Goal: Task Accomplishment & Management: Complete application form

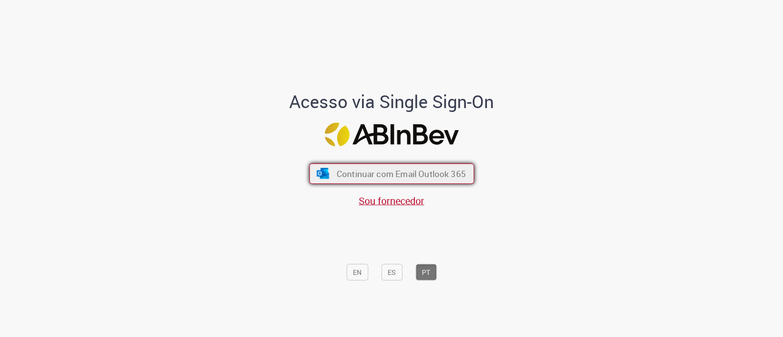
click at [373, 177] on span "Continuar com Email Outlook 365" at bounding box center [400, 173] width 129 height 11
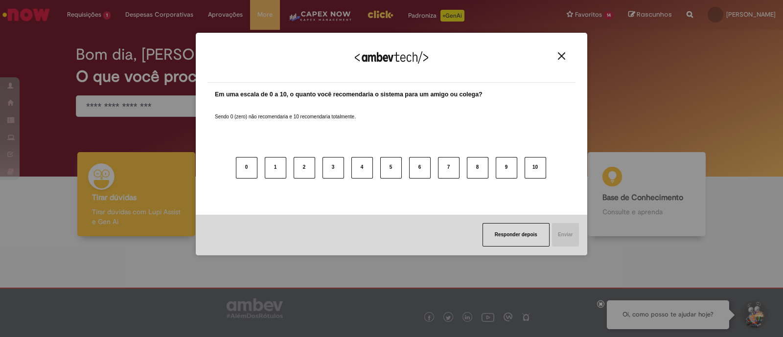
click at [322, 11] on div "Agradecemos seu feedback! Em uma escala de 0 a 10, o quanto você recomendaria o…" at bounding box center [391, 144] width 391 height 320
click at [564, 56] on img "Close" at bounding box center [561, 55] width 7 height 7
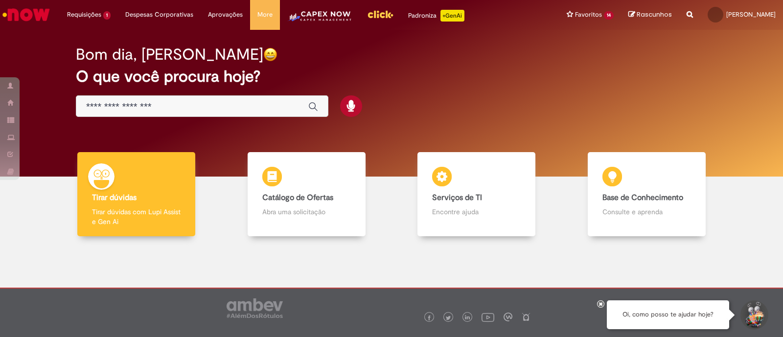
click at [335, 17] on img "Menu Cabeçalho" at bounding box center [319, 20] width 65 height 20
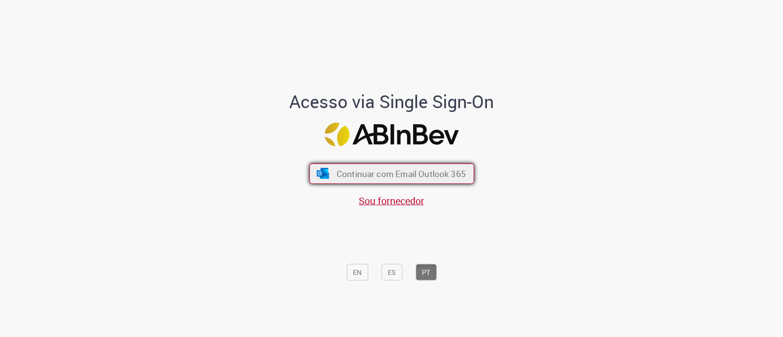
click at [428, 169] on span "Continuar com Email Outlook 365" at bounding box center [400, 173] width 129 height 11
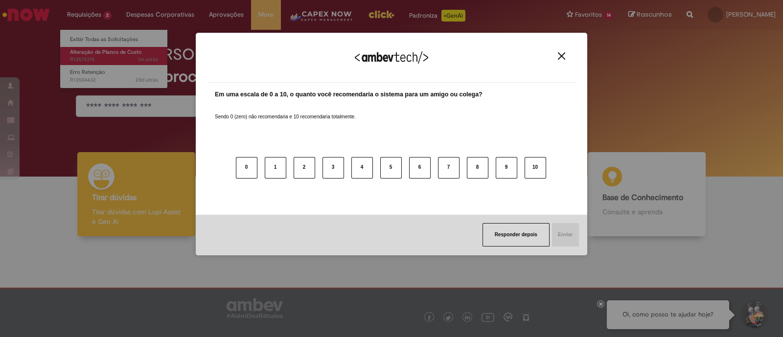
click at [98, 54] on body "Pular para o conteúdo da página Requisições 2 Exibir Todas as Solicitações Alte…" at bounding box center [391, 168] width 783 height 337
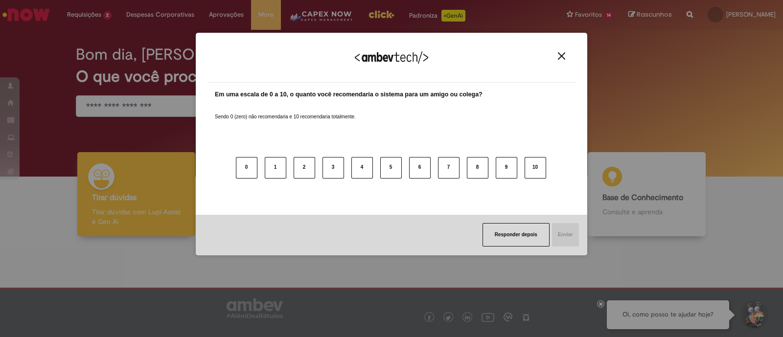
click at [554, 56] on div "Agradecemos seu feedback!" at bounding box center [391, 64] width 368 height 38
click at [558, 54] on button "Close" at bounding box center [561, 56] width 13 height 8
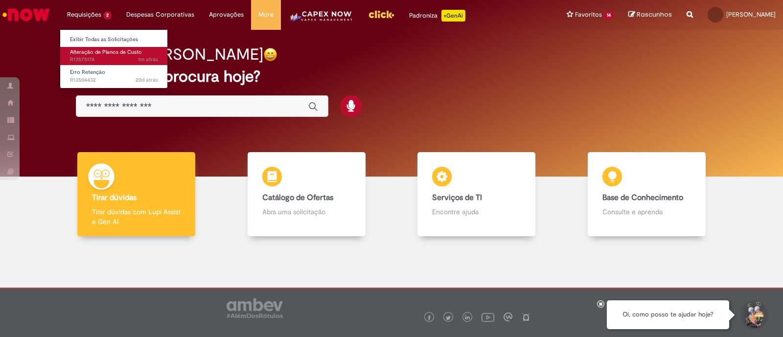
click at [93, 48] on span "Alteração de Planos de Custo" at bounding box center [106, 51] width 72 height 7
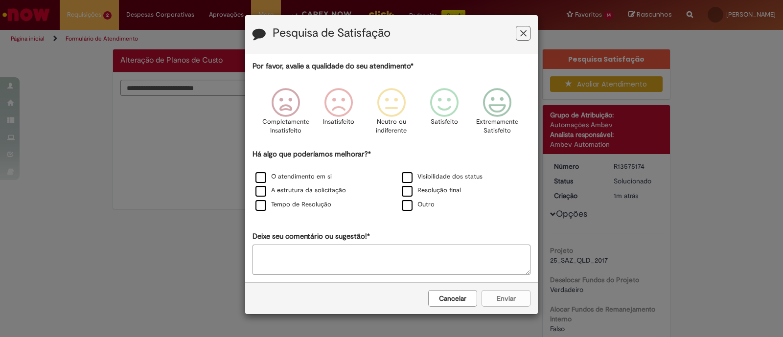
click at [519, 38] on button "Feedback" at bounding box center [523, 33] width 15 height 15
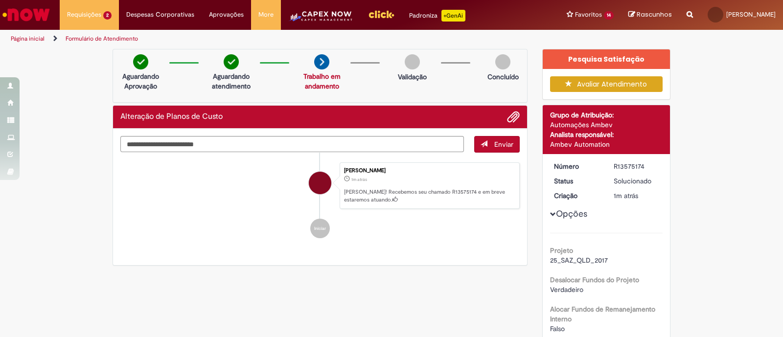
click at [329, 10] on img "Menu Cabeçalho" at bounding box center [320, 20] width 65 height 20
click at [316, 12] on img "Menu Cabeçalho" at bounding box center [320, 20] width 65 height 20
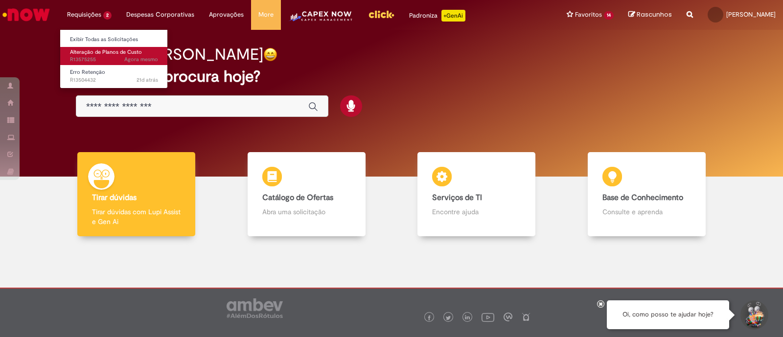
click at [94, 51] on span "Alteração de Planos de Custo" at bounding box center [106, 51] width 72 height 7
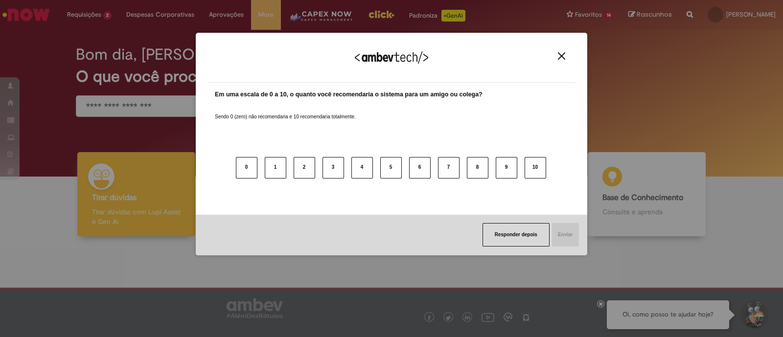
click at [566, 58] on button "Close" at bounding box center [561, 56] width 13 height 8
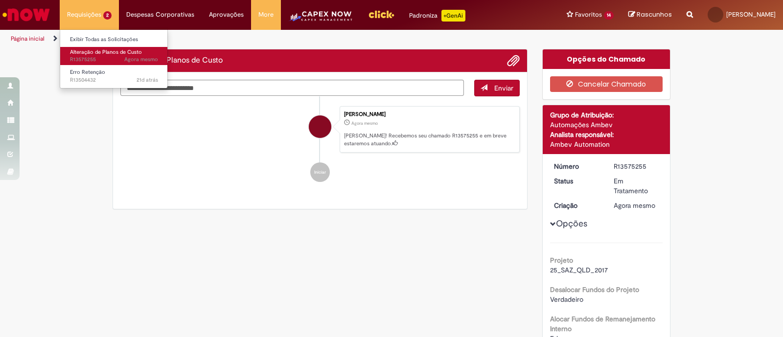
click at [86, 57] on span "Agora mesmo Agora mesmo R13575255" at bounding box center [114, 60] width 88 height 8
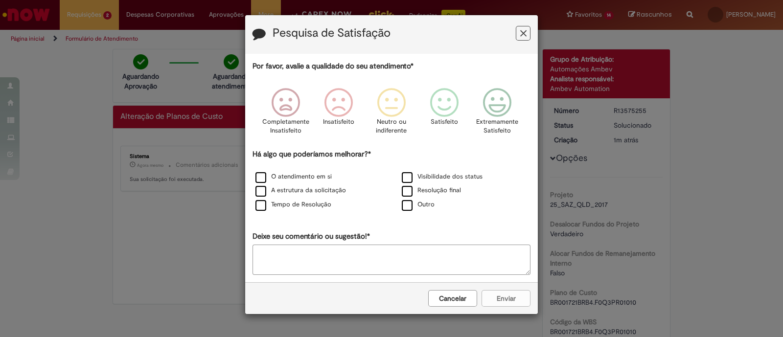
click at [527, 33] on button "Feedback" at bounding box center [523, 33] width 15 height 15
